Goal: Transaction & Acquisition: Purchase product/service

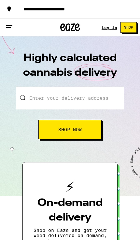
click at [94, 97] on input "Enter your delivery address" at bounding box center [69, 98] width 107 height 23
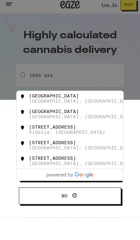
click at [104, 116] on div "[STREET_ADDRESS]" at bounding box center [78, 121] width 101 height 10
type input "[STREET_ADDRESS]"
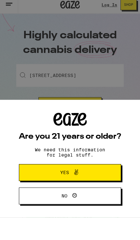
scroll to position [22, 0]
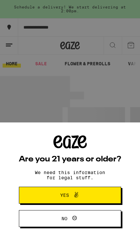
click at [99, 193] on button "Yes" at bounding box center [70, 195] width 102 height 17
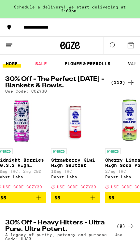
scroll to position [0, 764]
